Goal: Task Accomplishment & Management: Manage account settings

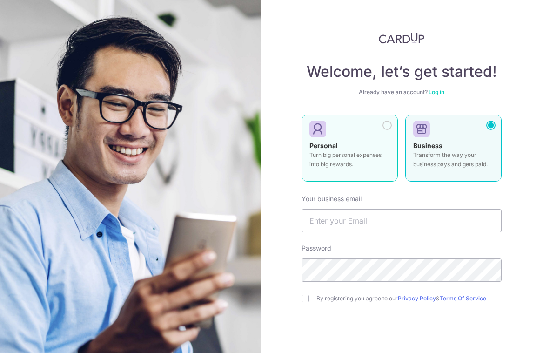
click at [371, 142] on div "Personal Turn big personal expenses into big rewards." at bounding box center [349, 157] width 80 height 33
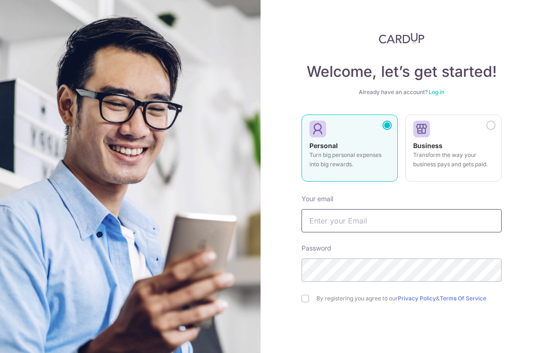
click at [380, 221] on input "text" at bounding box center [401, 220] width 200 height 23
type input "[EMAIL_ADDRESS][DOMAIN_NAME]"
click at [355, 302] on div "By registering you agree to our Privacy Policy & Terms Of Service" at bounding box center [401, 298] width 200 height 11
click at [355, 300] on label "By registering you agree to our Privacy Policy & Terms Of Service" at bounding box center [408, 297] width 185 height 7
click at [301, 299] on input "checkbox" at bounding box center [304, 297] width 7 height 7
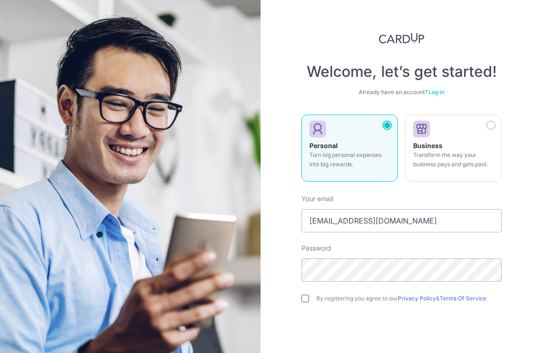
checkbox input "true"
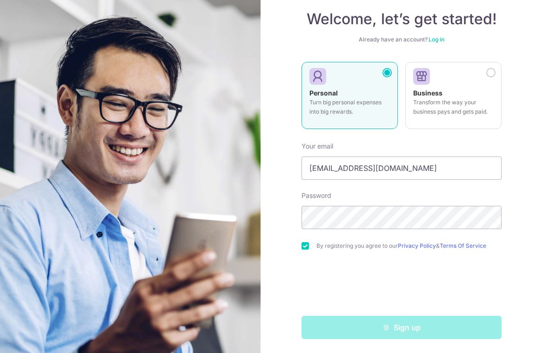
scroll to position [53, 0]
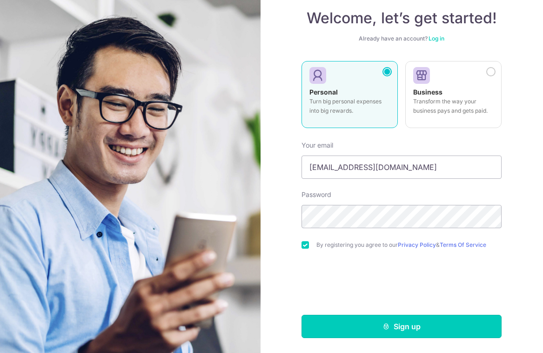
click at [397, 318] on button "Sign up" at bounding box center [401, 325] width 200 height 23
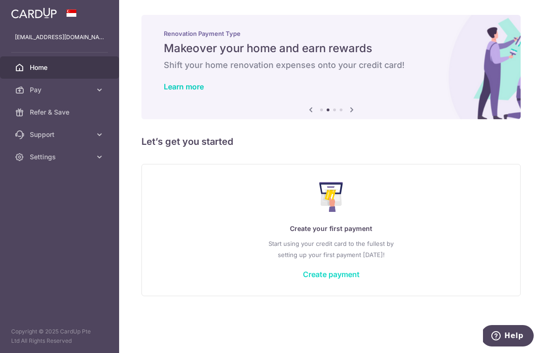
click at [317, 272] on link "Create payment" at bounding box center [331, 273] width 57 height 9
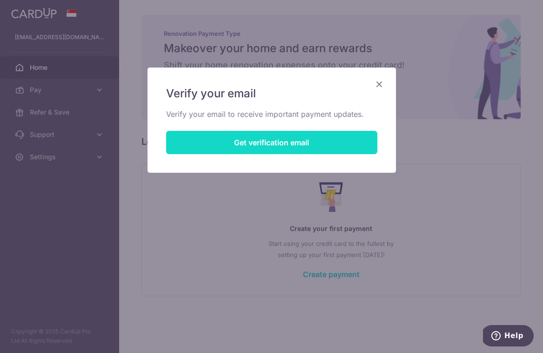
click at [271, 140] on button "Get verification email" at bounding box center [271, 142] width 211 height 23
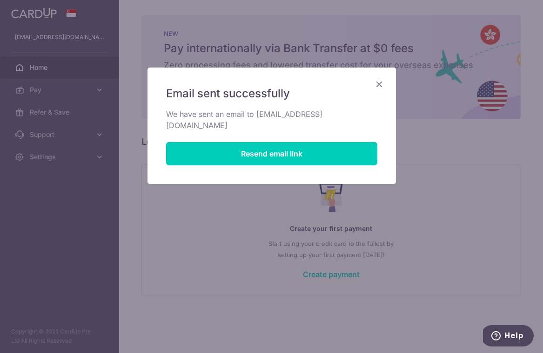
click at [376, 87] on icon "Close" at bounding box center [378, 84] width 11 height 12
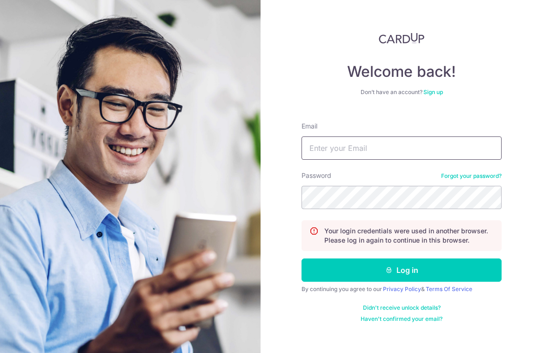
click at [370, 144] on input "Email" at bounding box center [401, 147] width 200 height 23
type input "[EMAIL_ADDRESS][DOMAIN_NAME]"
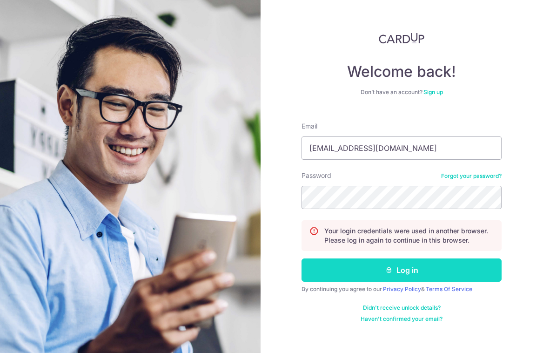
click at [397, 266] on button "Log in" at bounding box center [401, 269] width 200 height 23
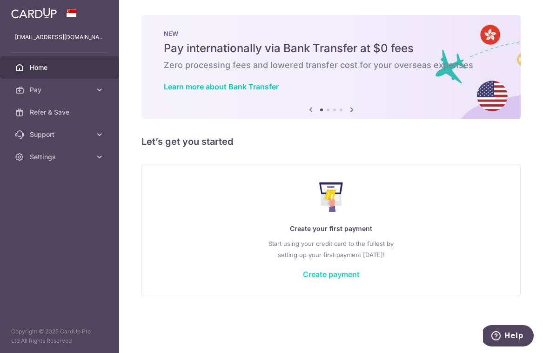
click at [332, 270] on link "Create payment" at bounding box center [331, 273] width 57 height 9
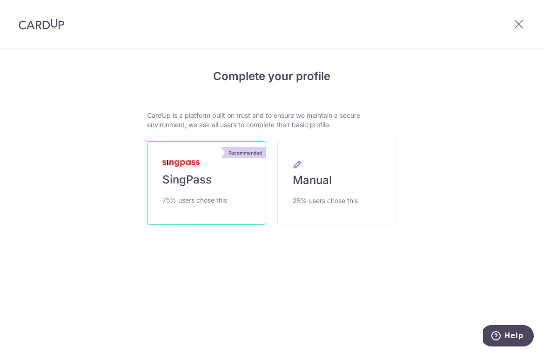
click at [183, 191] on link "Recommended SingPass 75% users chose this" at bounding box center [206, 183] width 119 height 84
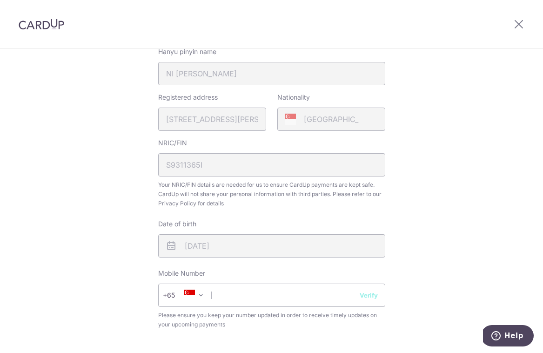
scroll to position [230, 0]
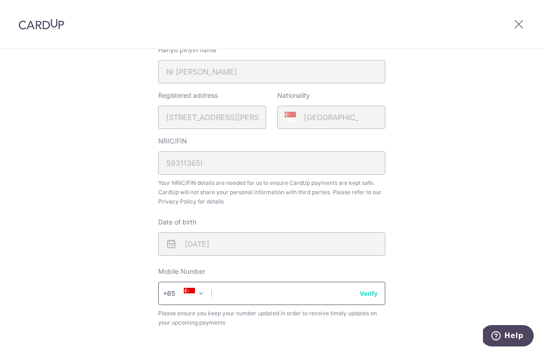
click at [281, 303] on input "text" at bounding box center [271, 292] width 227 height 23
type input "81394559"
click at [375, 290] on input "81394559" at bounding box center [271, 291] width 227 height 23
click at [367, 292] on button "Verify" at bounding box center [369, 291] width 18 height 9
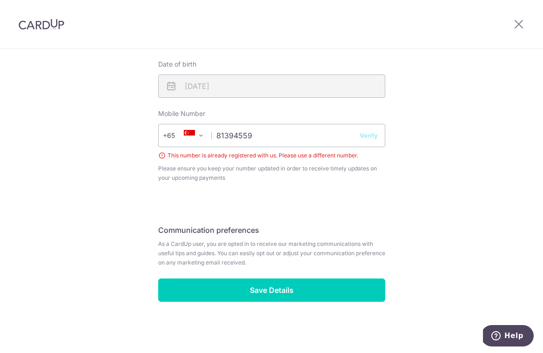
scroll to position [0, 0]
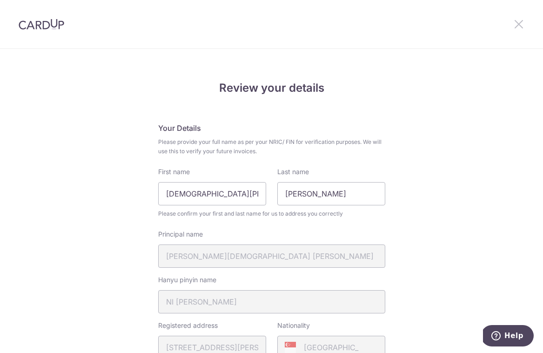
click at [513, 27] on icon at bounding box center [518, 24] width 11 height 12
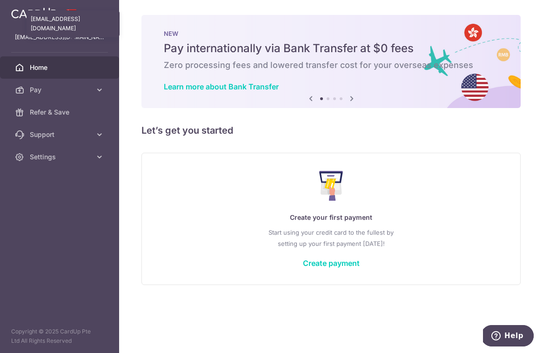
click at [49, 30] on div "stella.gsy@gmail.com stella.gsy@gmail.com" at bounding box center [59, 37] width 119 height 22
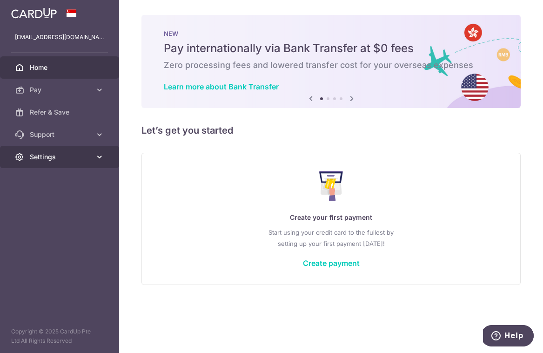
click at [64, 166] on link "Settings" at bounding box center [59, 157] width 119 height 22
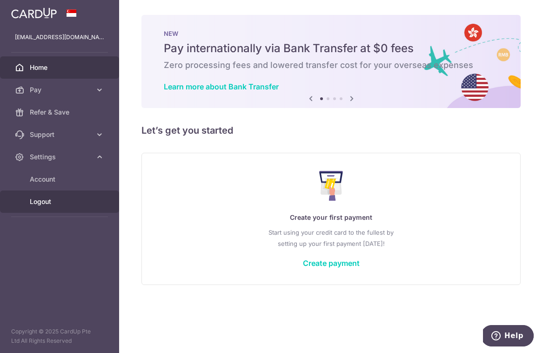
click at [35, 212] on link "Logout" at bounding box center [59, 201] width 119 height 22
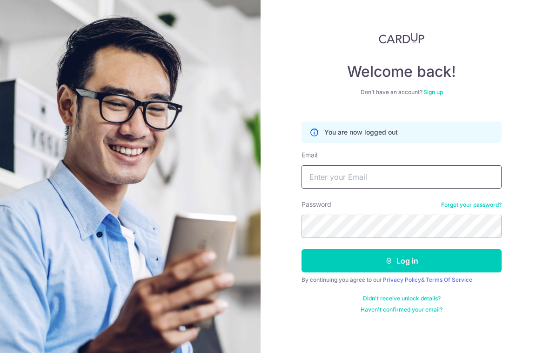
click at [313, 169] on input "Email" at bounding box center [401, 176] width 200 height 23
click at [491, 204] on link "Forgot your password?" at bounding box center [471, 204] width 60 height 7
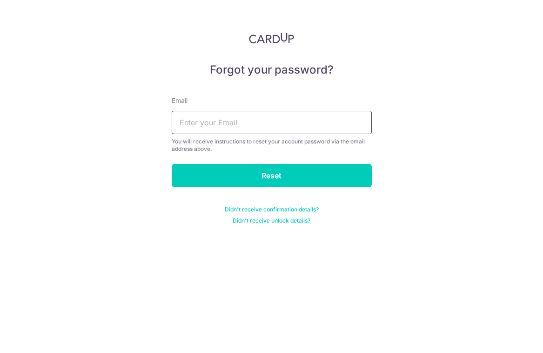
click at [320, 126] on input "text" at bounding box center [272, 122] width 200 height 23
type input "[EMAIL_ADDRESS][DOMAIN_NAME]"
click at [172, 164] on input "Reset" at bounding box center [272, 175] width 200 height 23
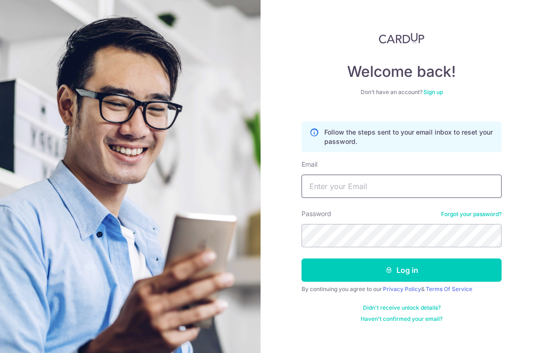
click at [365, 189] on input "Email" at bounding box center [401, 185] width 200 height 23
type input "[EMAIL_ADDRESS][DOMAIN_NAME]"
click at [301, 258] on button "Log in" at bounding box center [401, 269] width 200 height 23
